Goal: Information Seeking & Learning: Learn about a topic

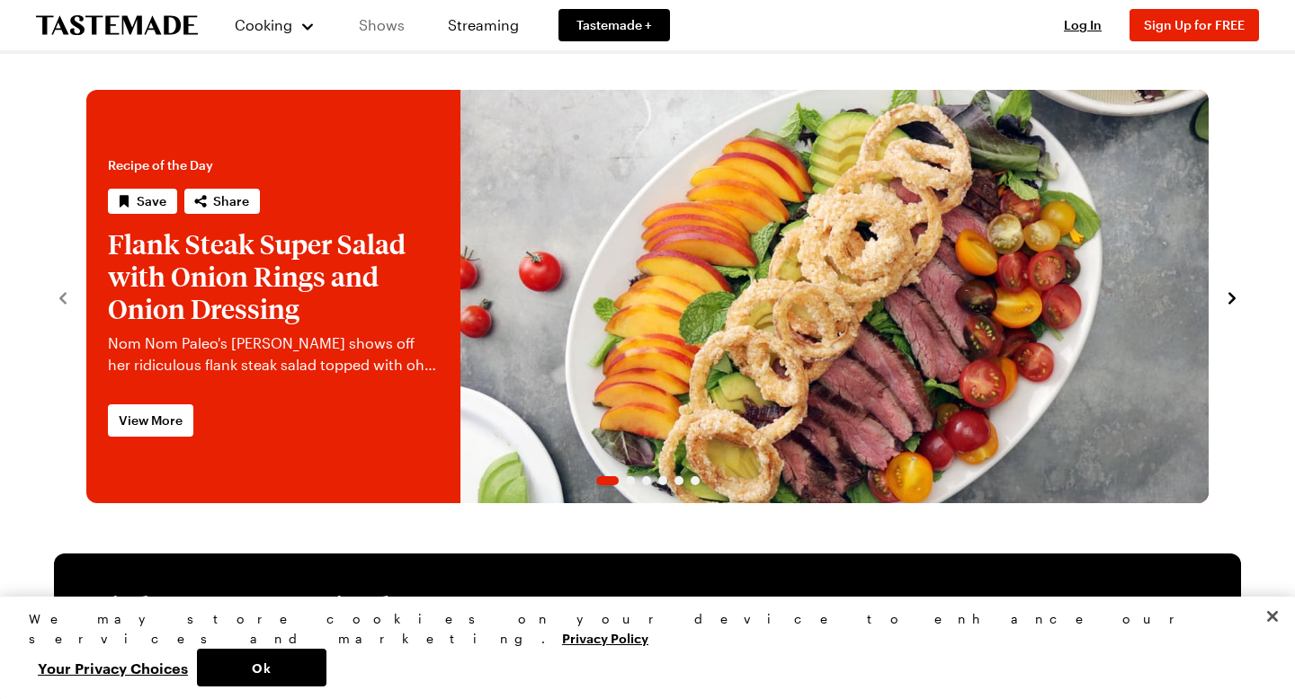
click at [390, 23] on link "Shows" at bounding box center [382, 25] width 82 height 50
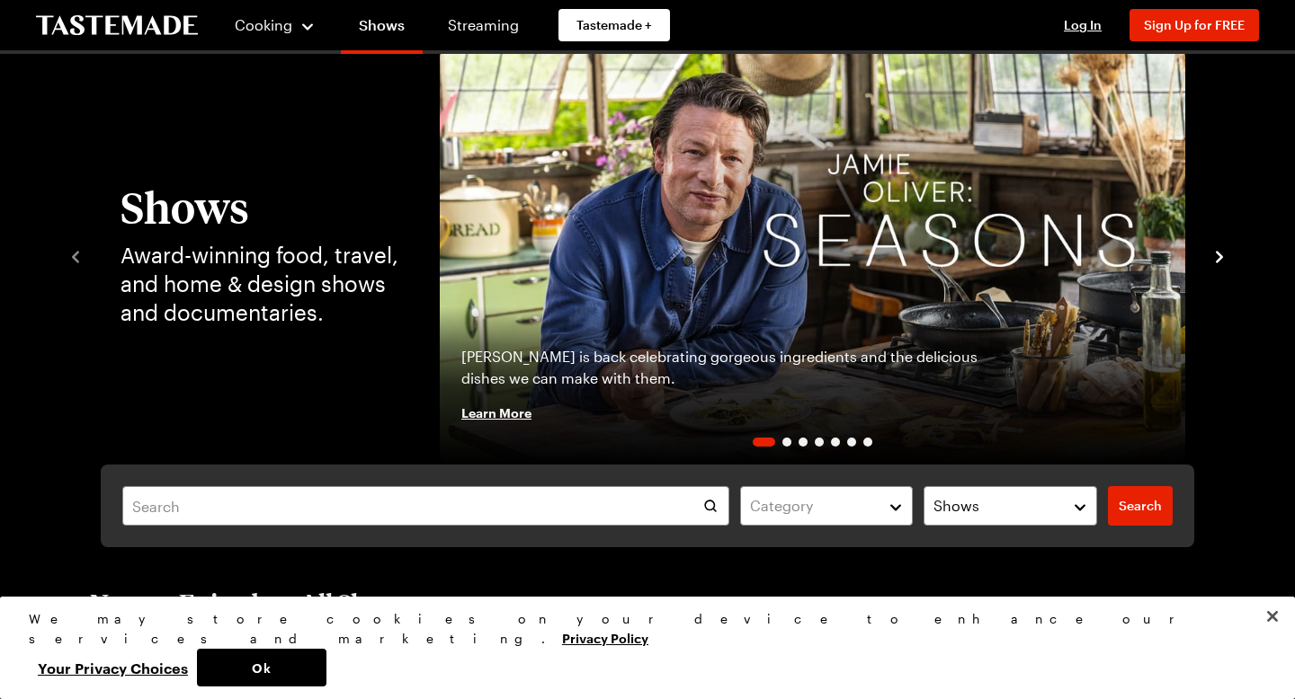
scroll to position [64, 0]
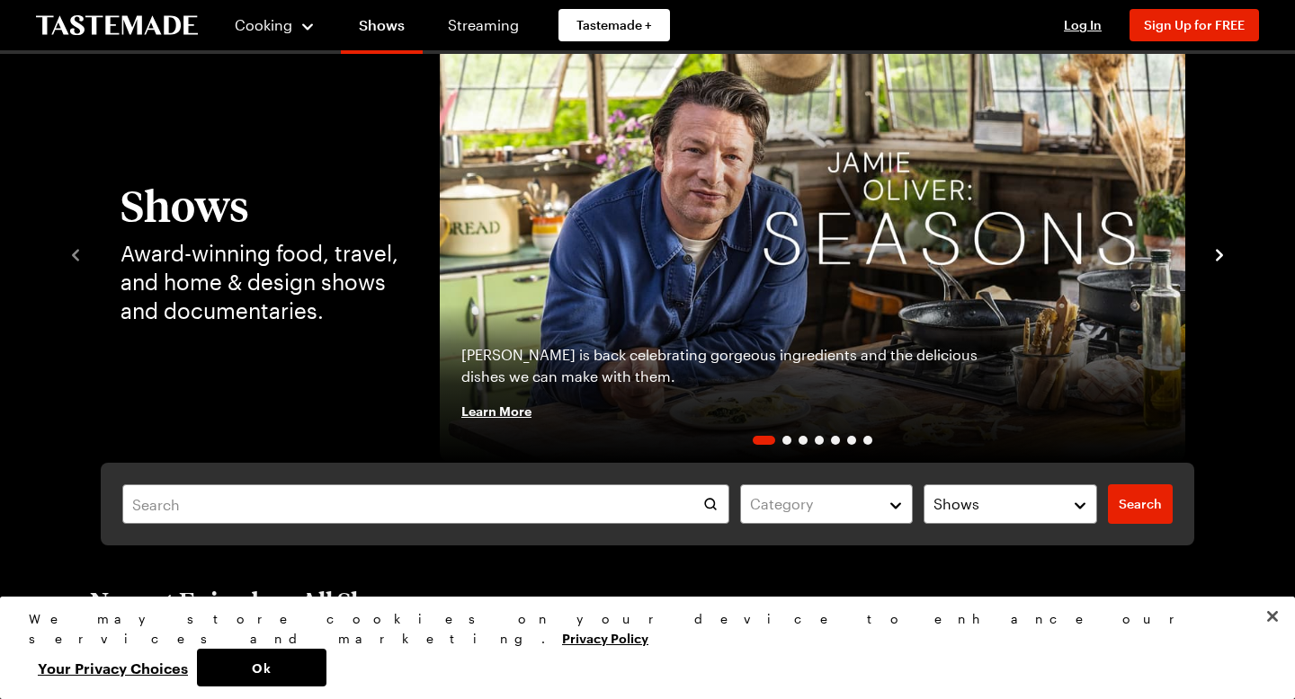
click at [1236, 254] on div "Shows Award-winning food, travel, and home & design shows and documentaries. [P…" at bounding box center [647, 253] width 1295 height 419
click at [1221, 254] on icon "navigate to next item" at bounding box center [1218, 255] width 7 height 12
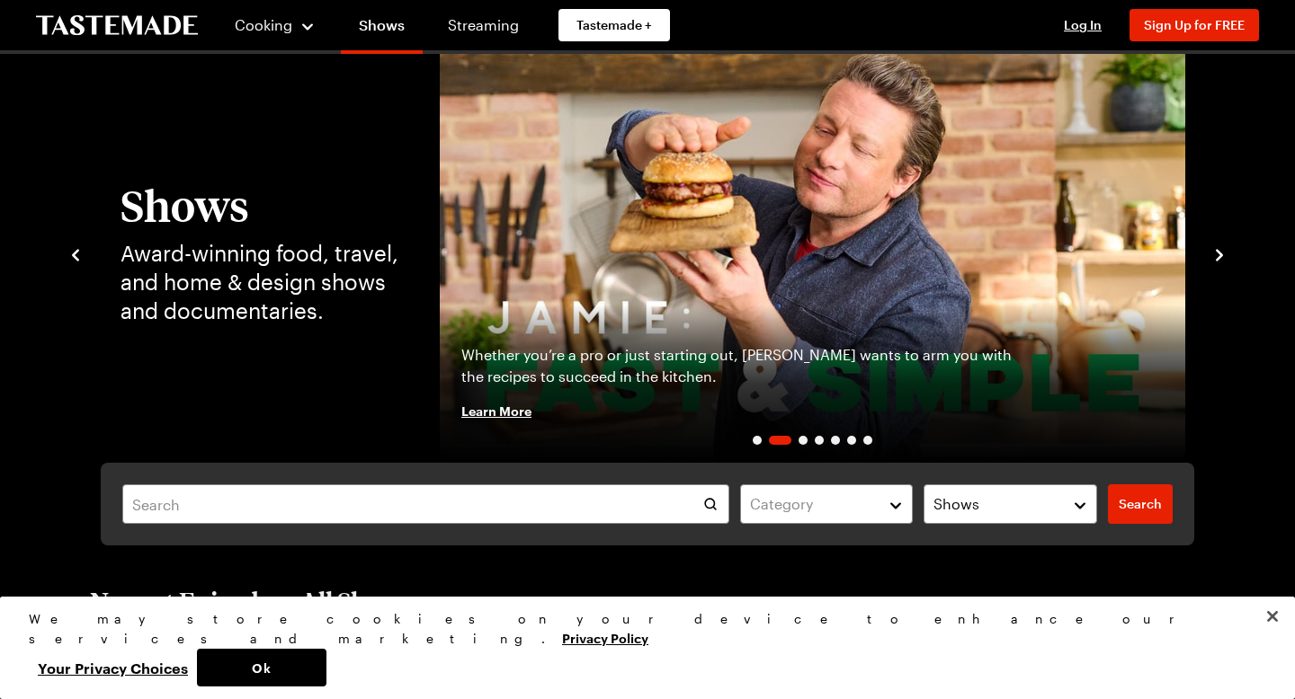
click at [1221, 254] on icon "navigate to next item" at bounding box center [1218, 255] width 7 height 12
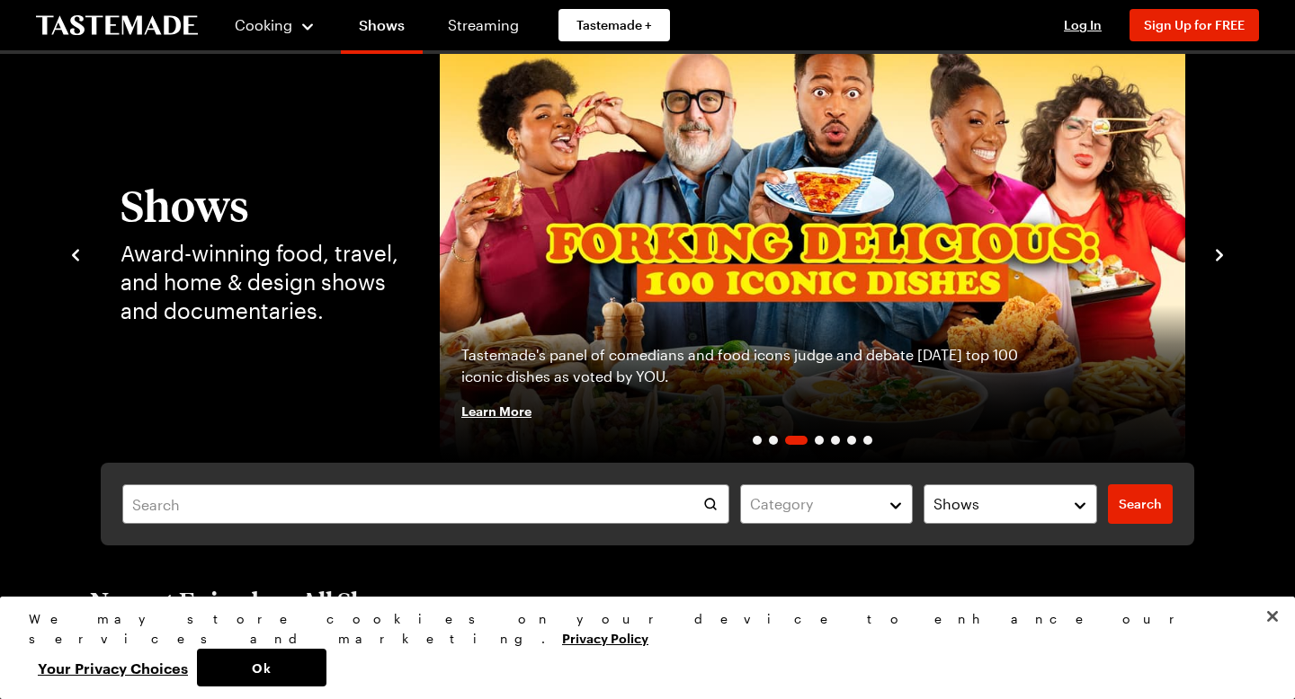
click at [1221, 254] on icon "navigate to next item" at bounding box center [1218, 255] width 7 height 12
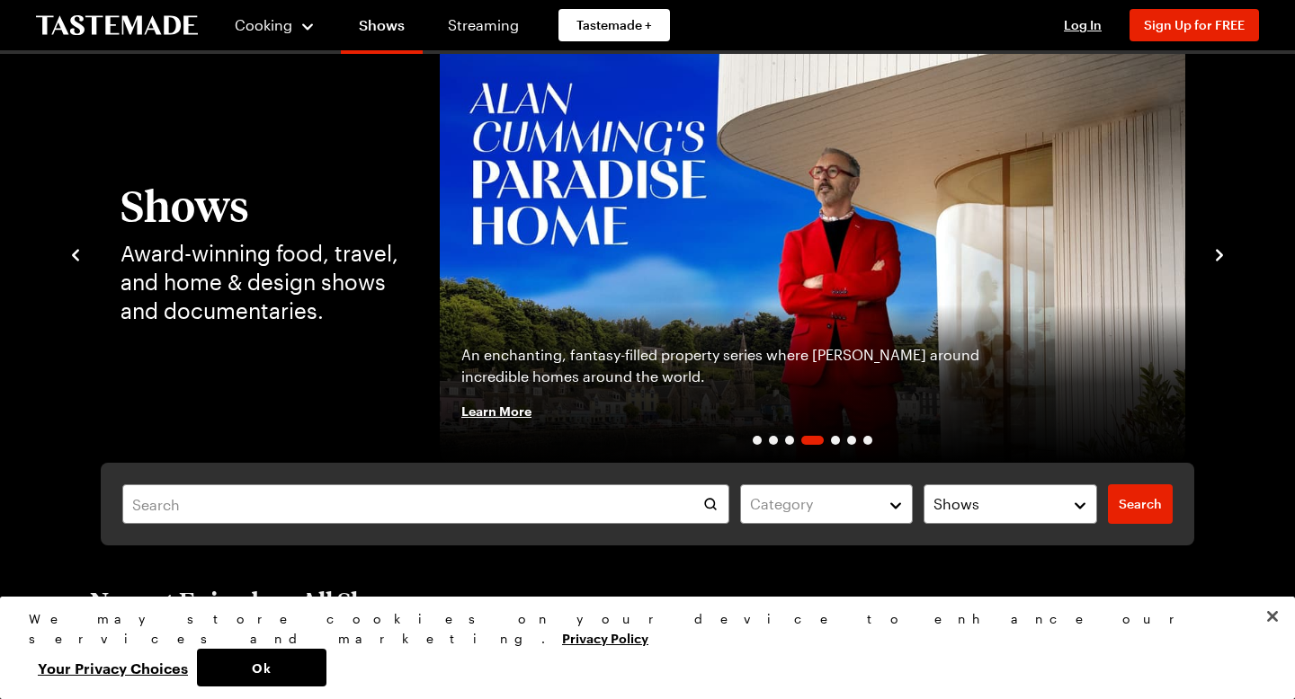
click at [1221, 254] on icon "navigate to next item" at bounding box center [1218, 255] width 7 height 12
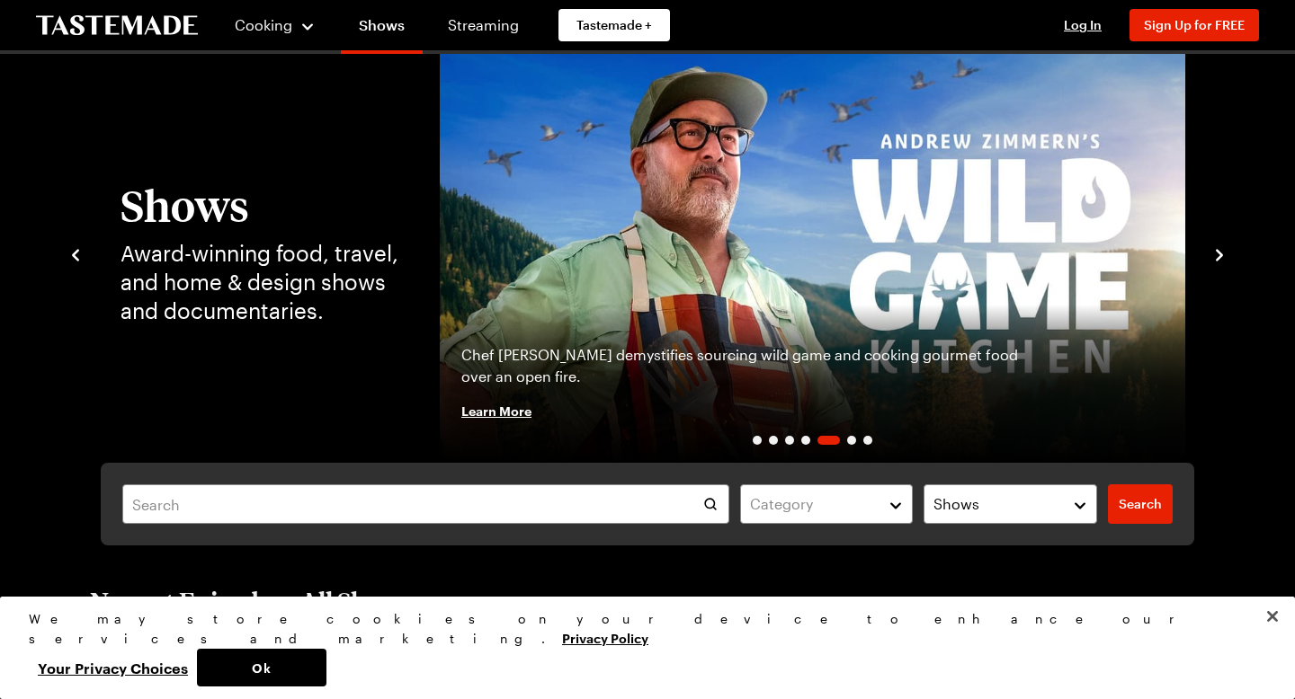
click at [1221, 254] on icon "navigate to next item" at bounding box center [1218, 255] width 7 height 12
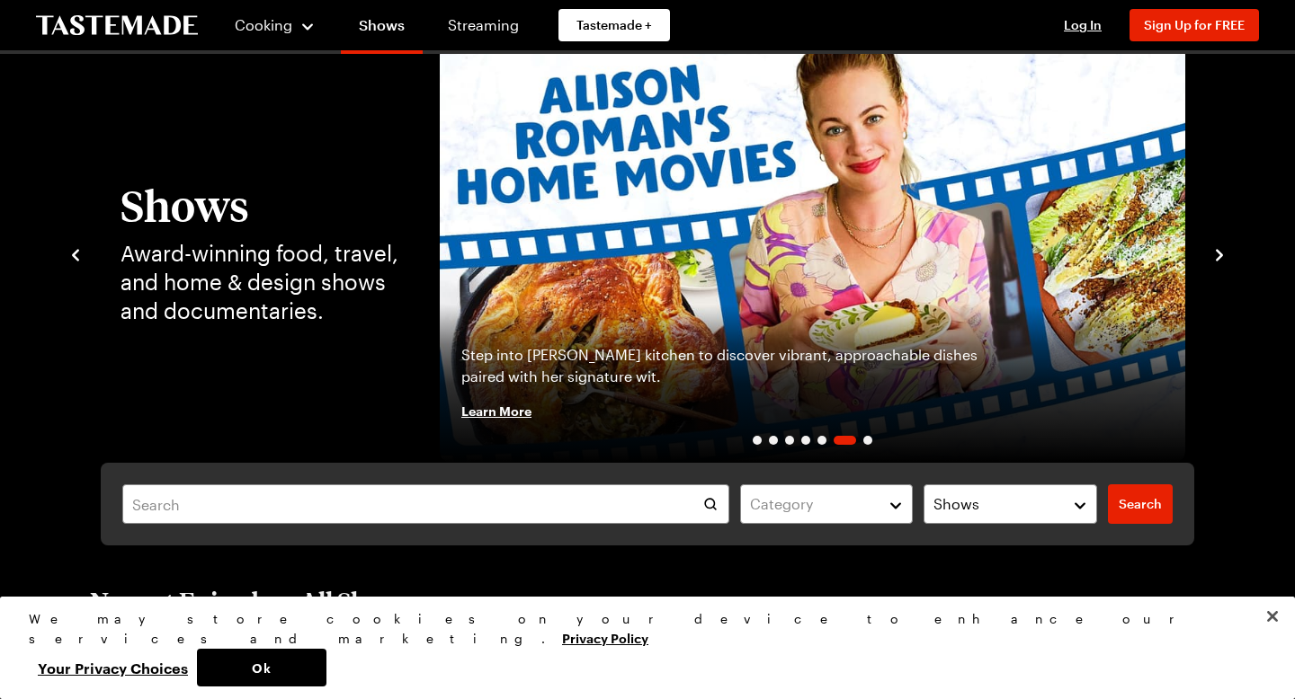
click at [1221, 254] on icon "navigate to next item" at bounding box center [1218, 255] width 7 height 12
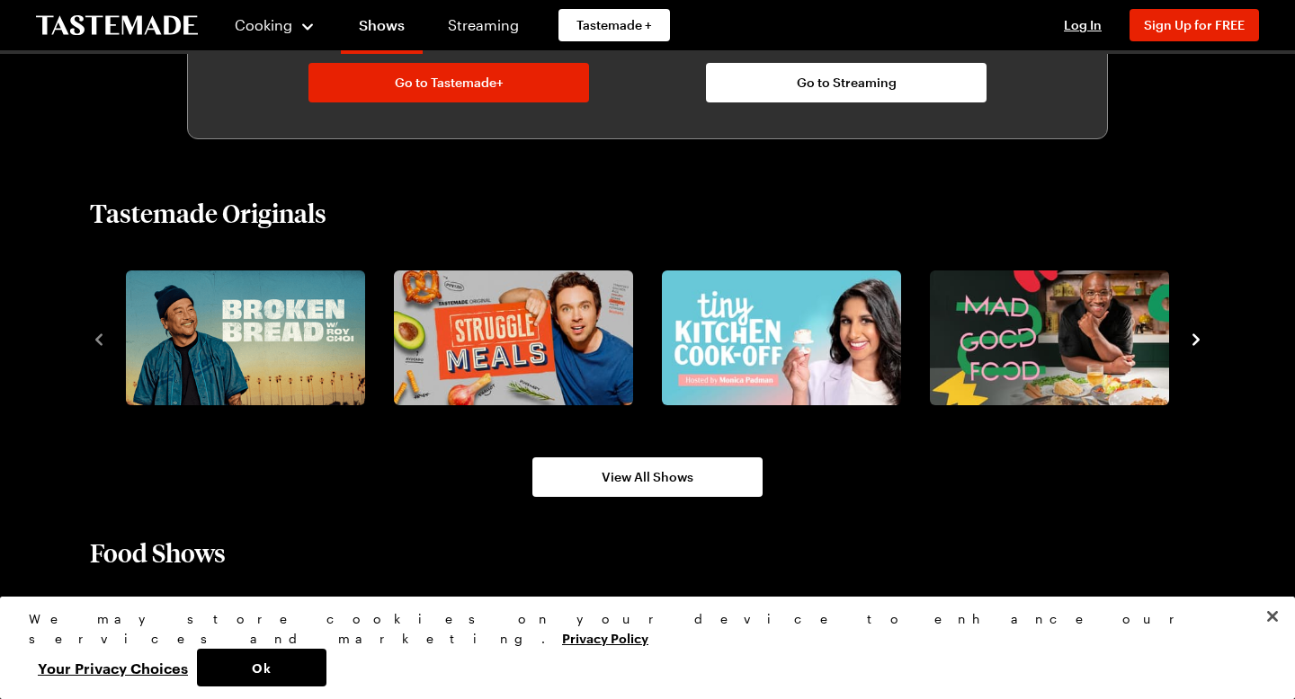
scroll to position [1250, 0]
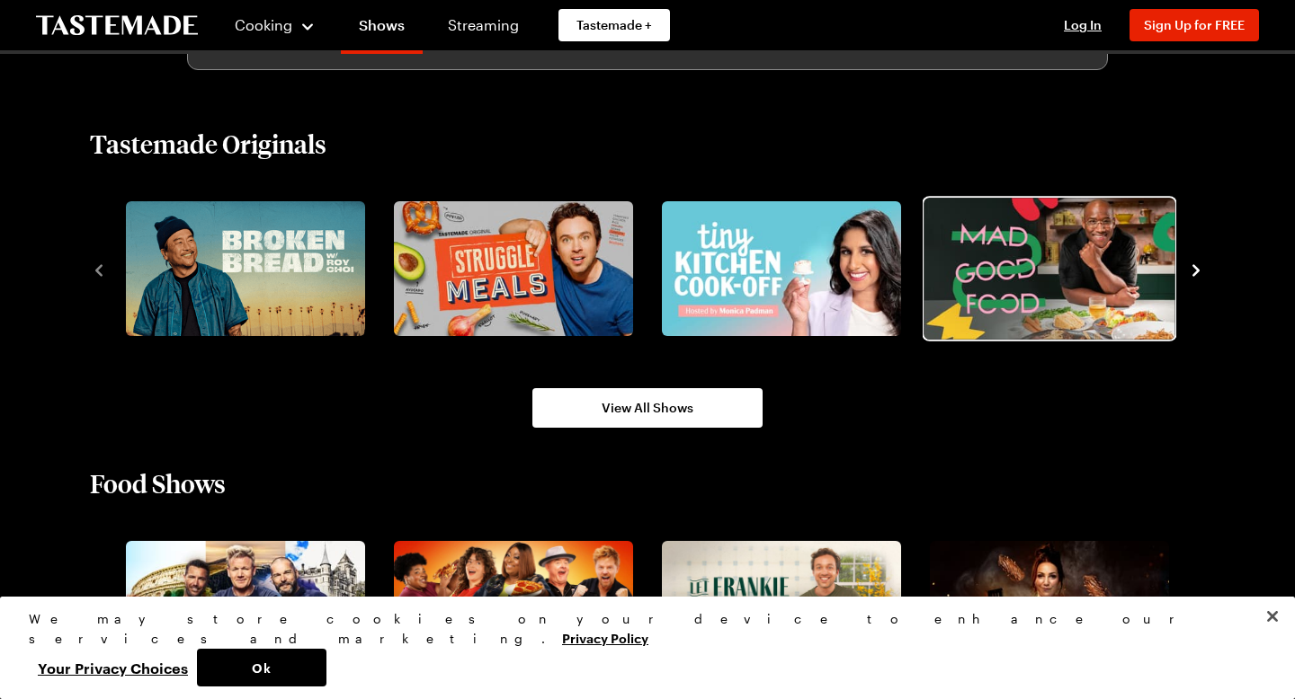
click at [1029, 252] on img "4 / 8" at bounding box center [1048, 268] width 251 height 141
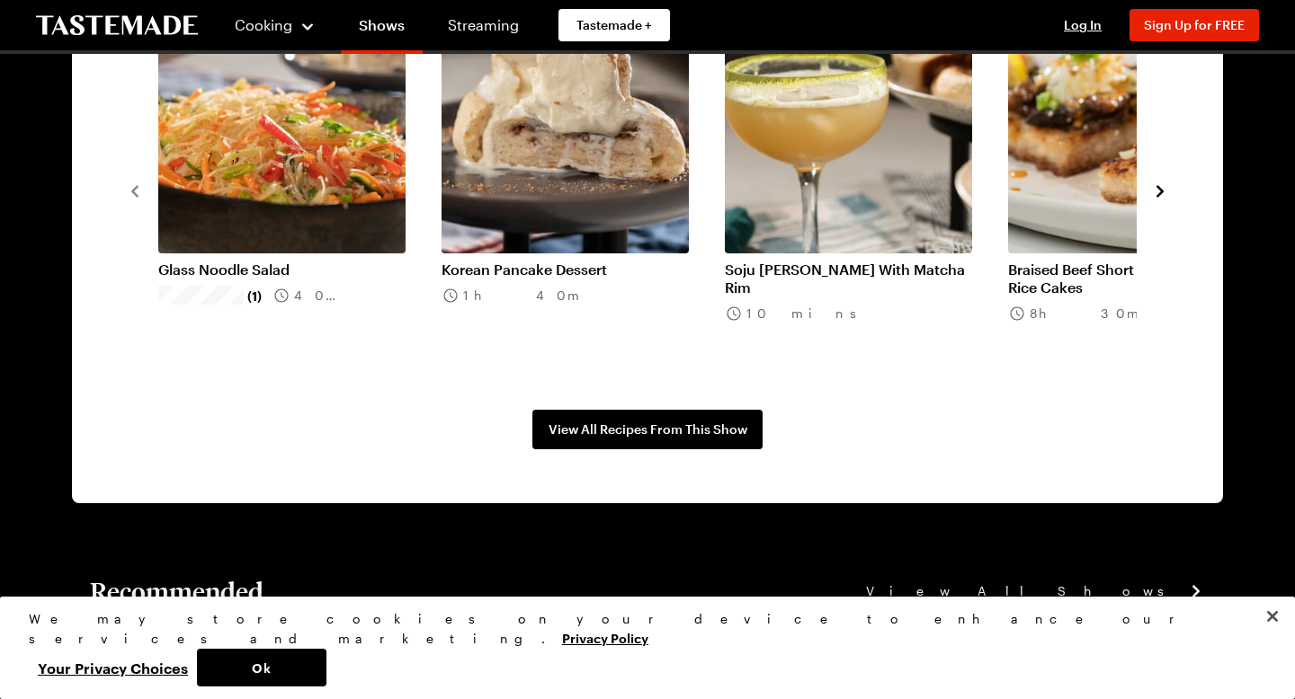
scroll to position [1555, 0]
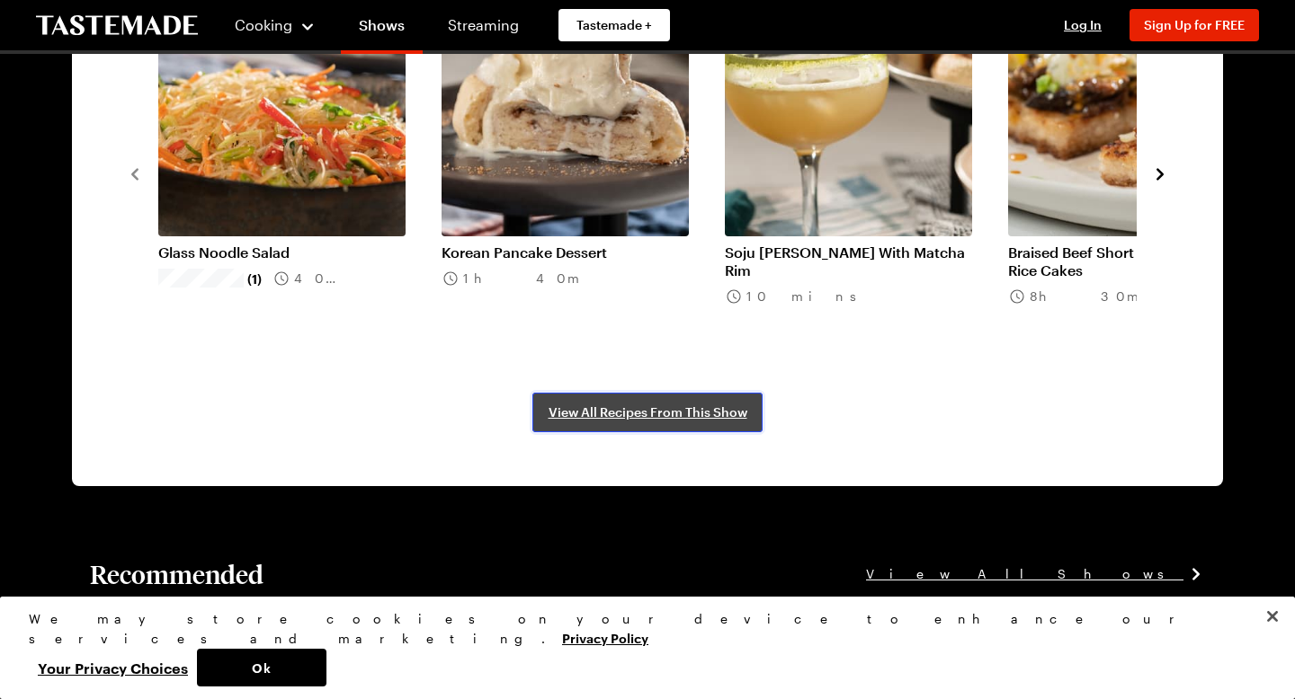
click at [627, 412] on span "View All Recipes From This Show" at bounding box center [647, 413] width 199 height 18
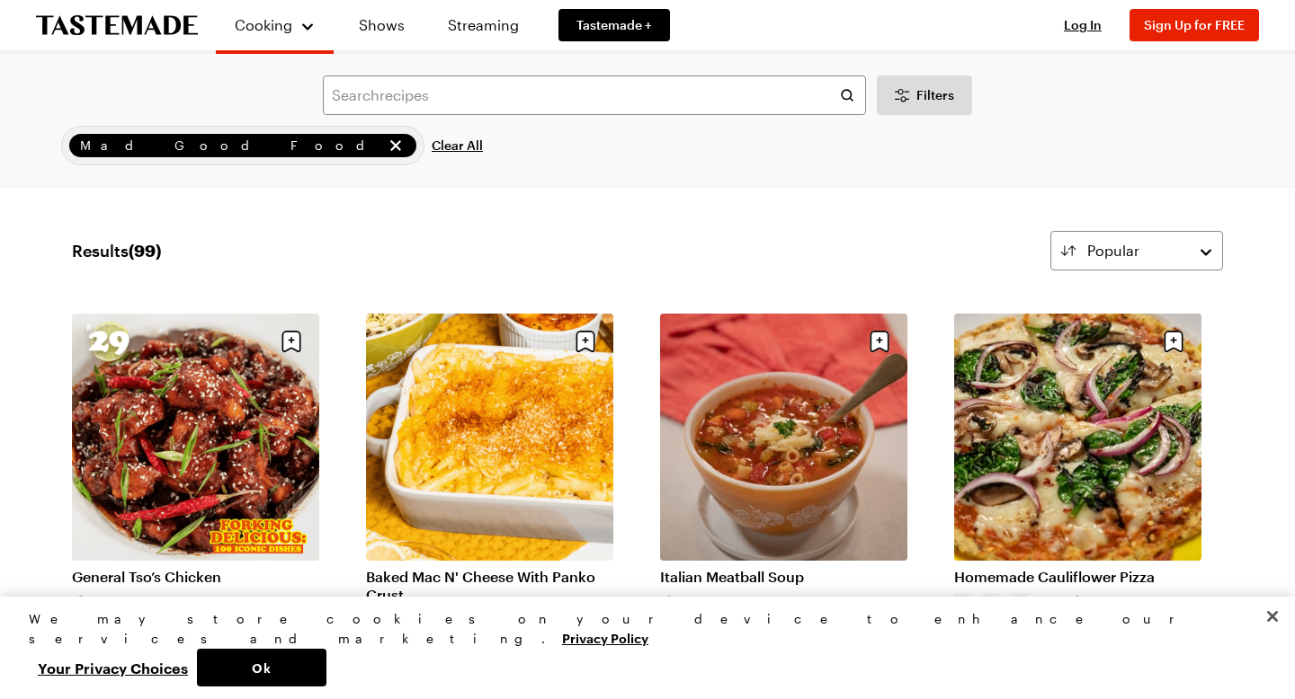
scroll to position [22, 0]
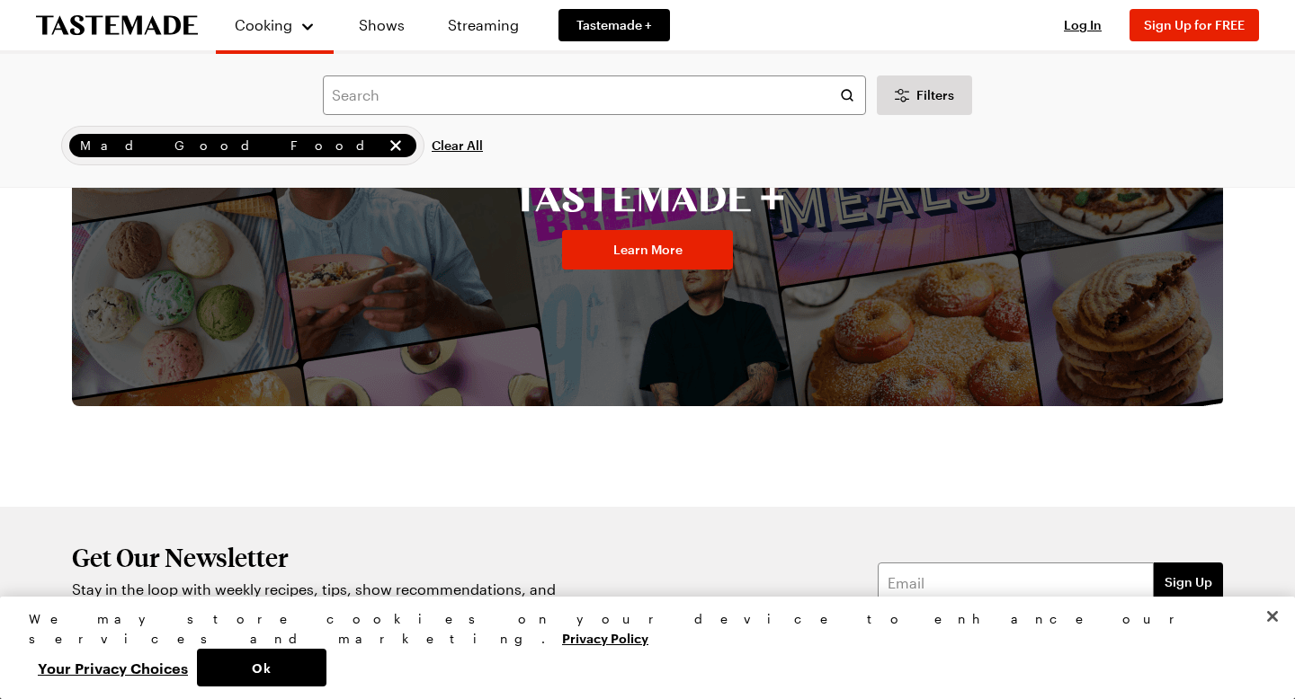
scroll to position [5236, 0]
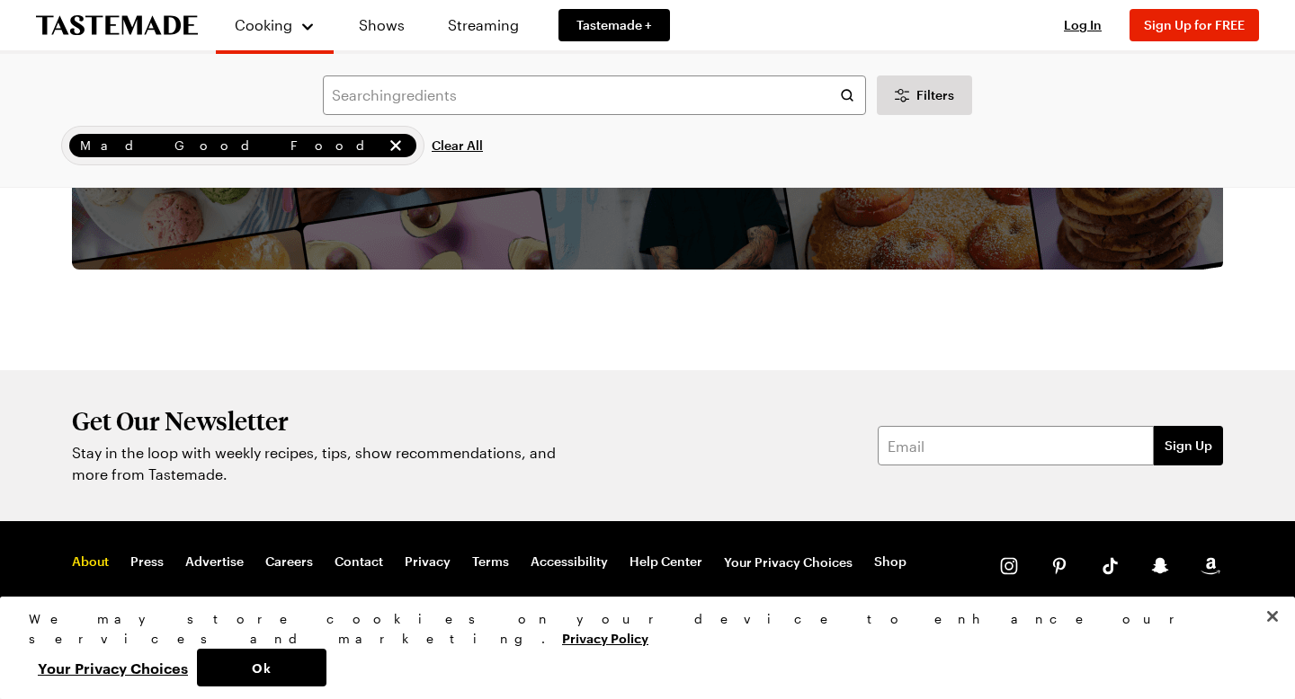
click at [93, 565] on link "About" at bounding box center [90, 563] width 37 height 18
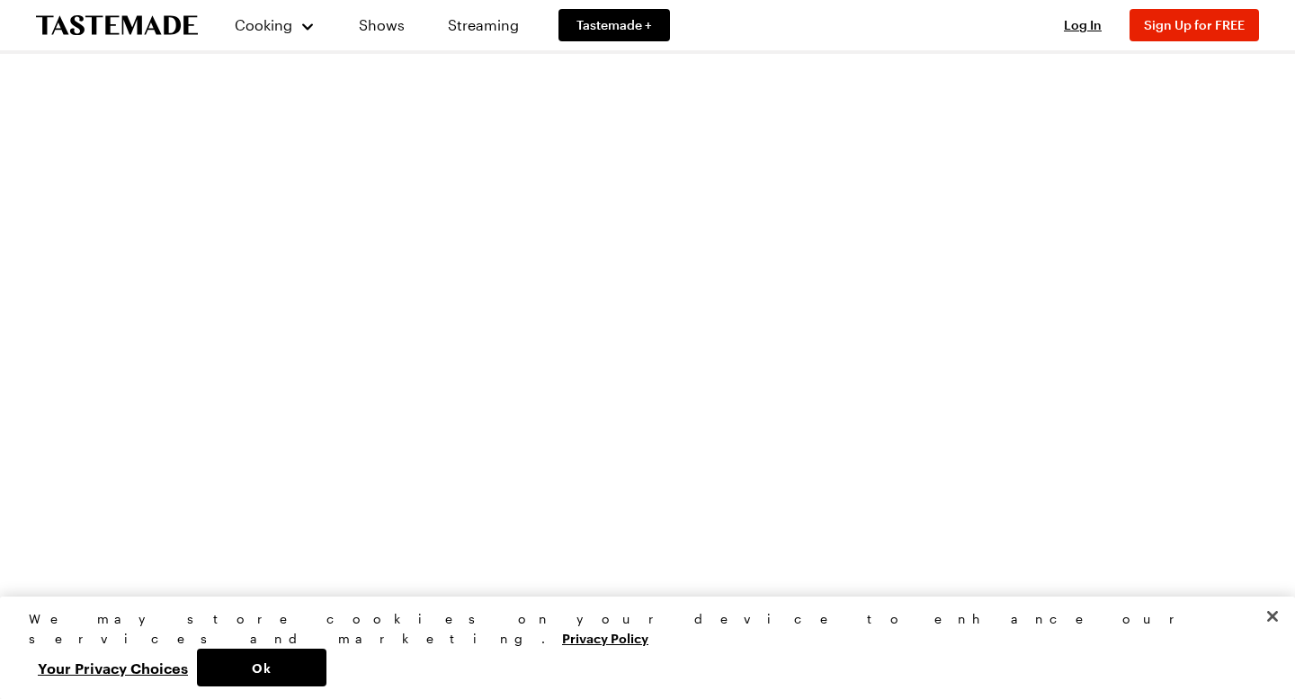
scroll to position [2761, 0]
